Goal: Task Accomplishment & Management: Manage account settings

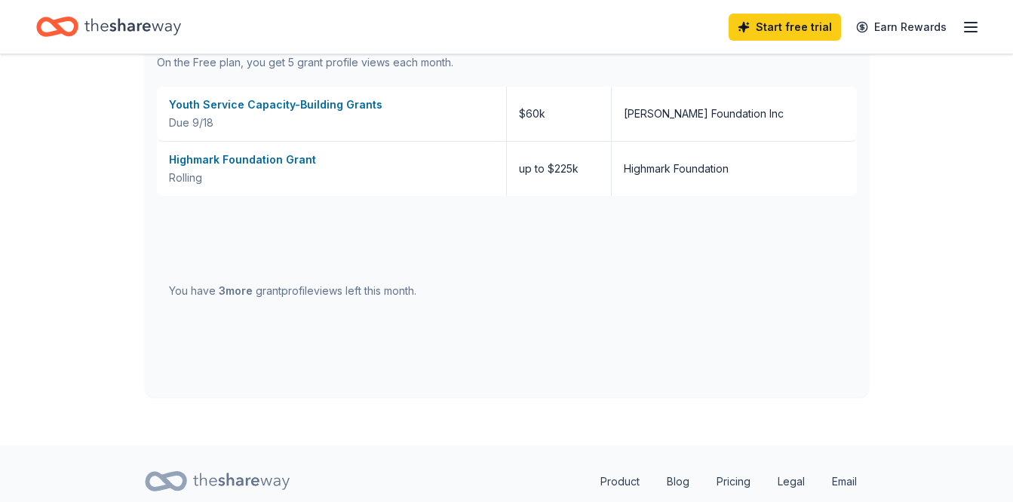
scroll to position [662, 0]
click at [348, 104] on div "Youth Service Capacity-Building Grants" at bounding box center [331, 104] width 325 height 18
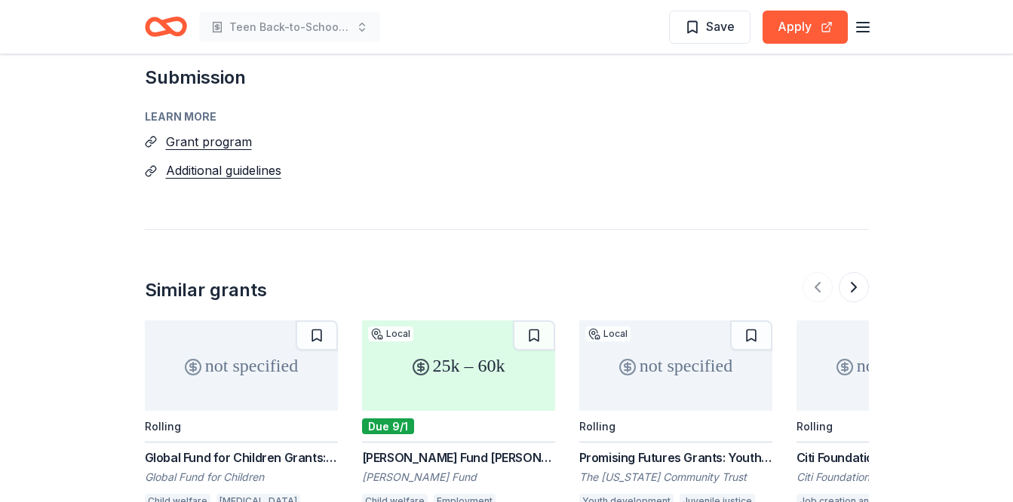
scroll to position [1872, 0]
click at [652, 448] on div "Promising Futures Grants: Youth Development" at bounding box center [675, 457] width 193 height 18
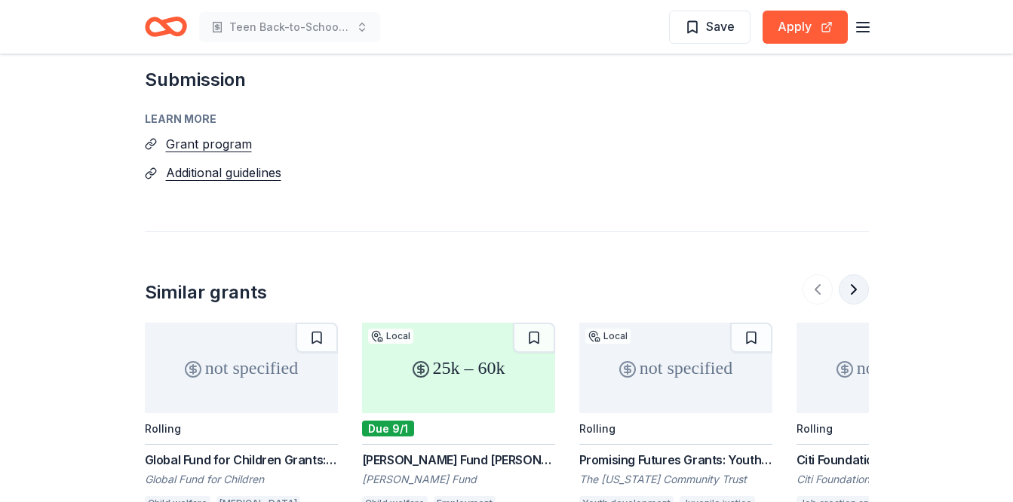
click at [854, 274] on button at bounding box center [854, 289] width 30 height 30
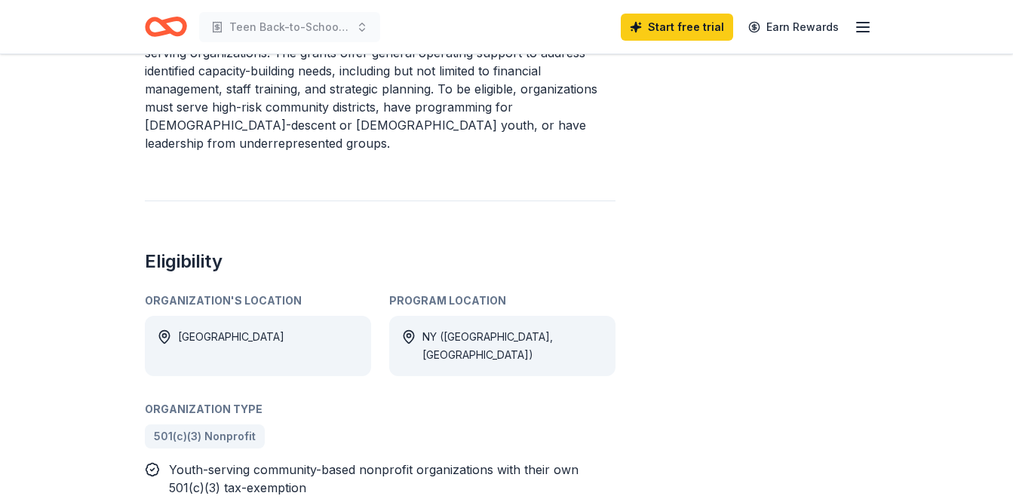
scroll to position [0, 0]
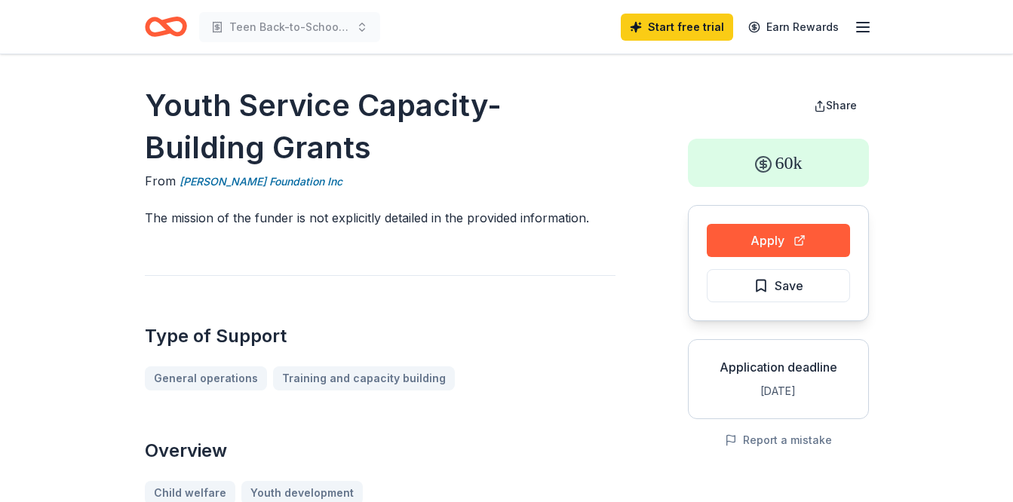
click at [864, 26] on icon "button" at bounding box center [863, 27] width 18 height 18
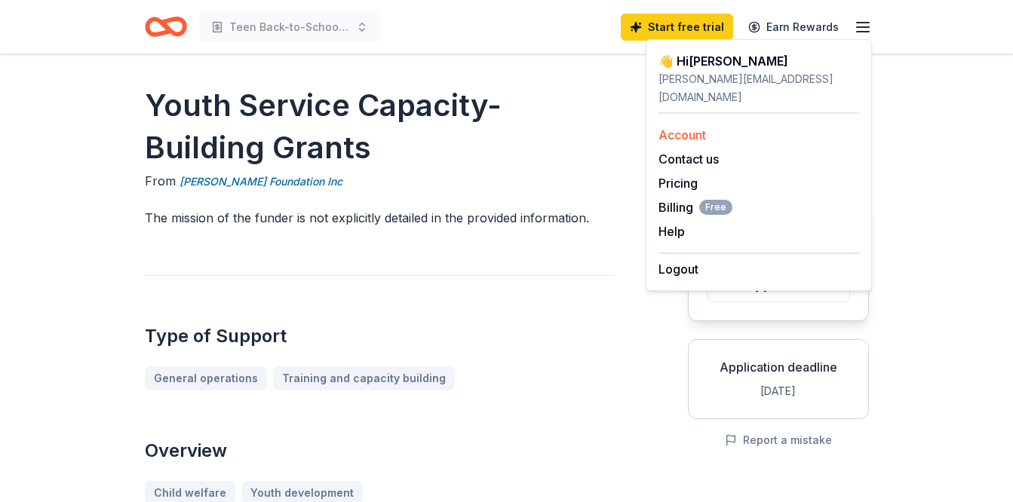
click at [688, 127] on link "Account" at bounding box center [682, 134] width 48 height 15
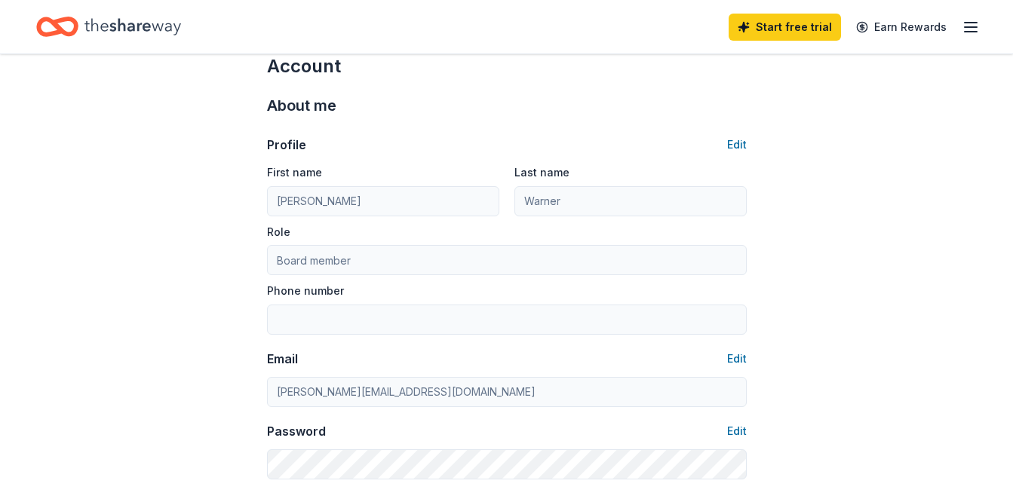
scroll to position [31, 0]
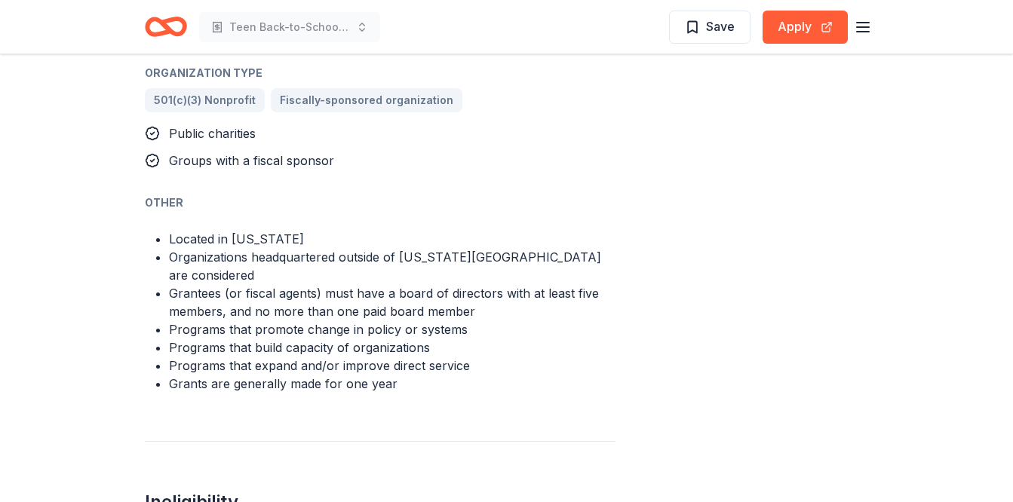
scroll to position [917, 0]
